Goal: Task Accomplishment & Management: Use online tool/utility

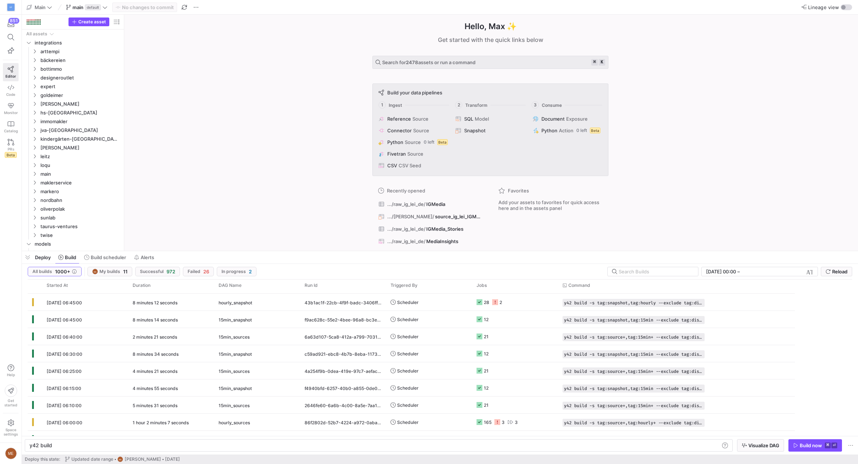
scroll to position [0, 22]
